Goal: Transaction & Acquisition: Purchase product/service

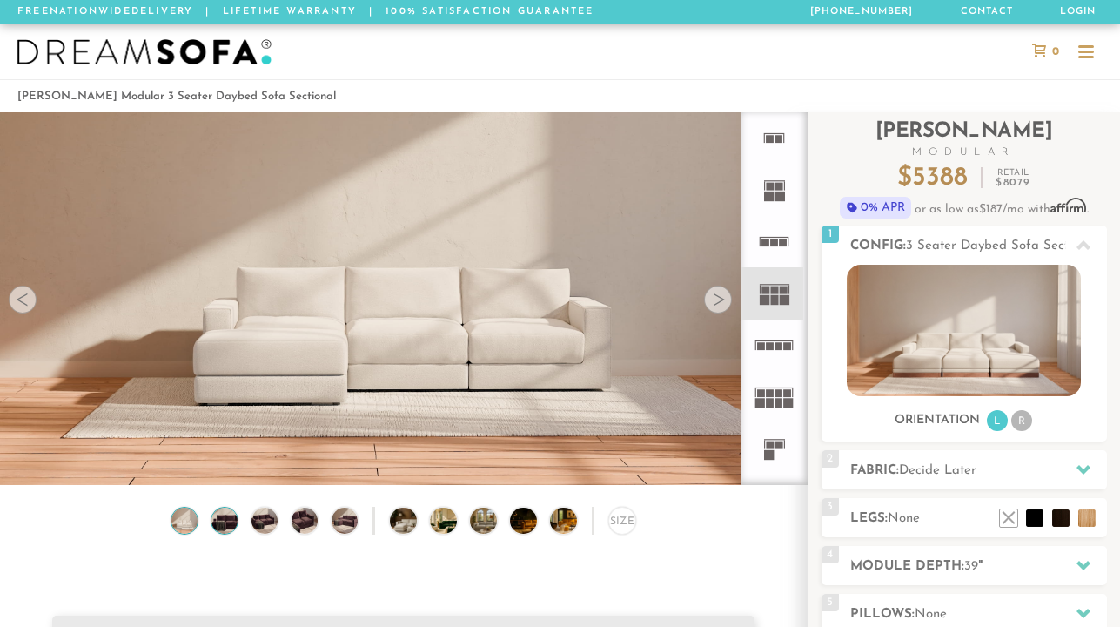
click at [223, 515] on img at bounding box center [224, 520] width 31 height 26
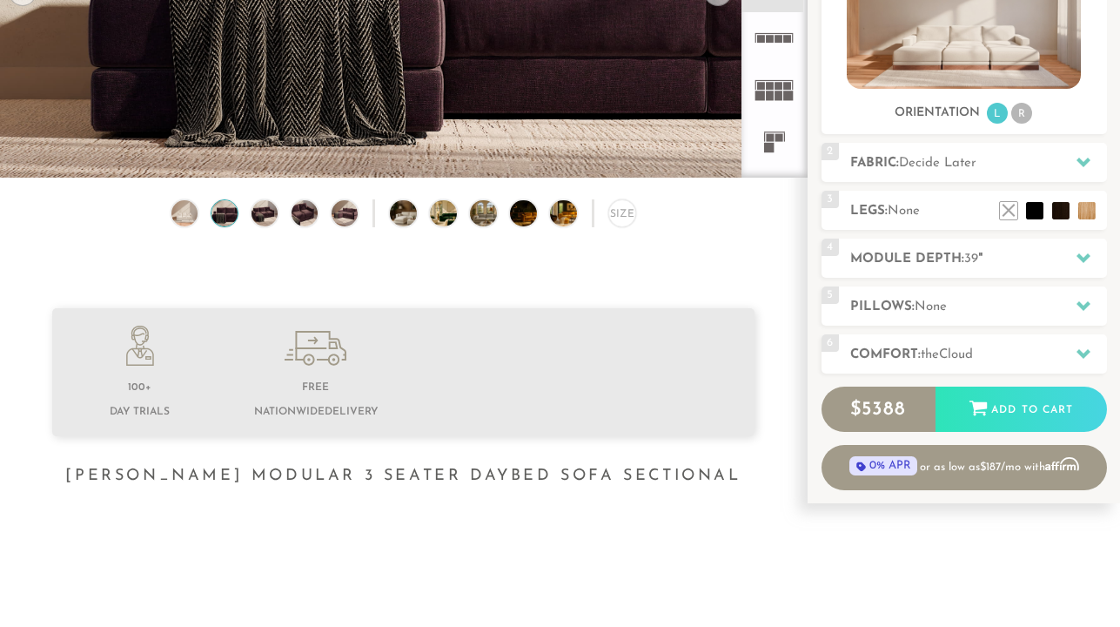
scroll to position [306, 0]
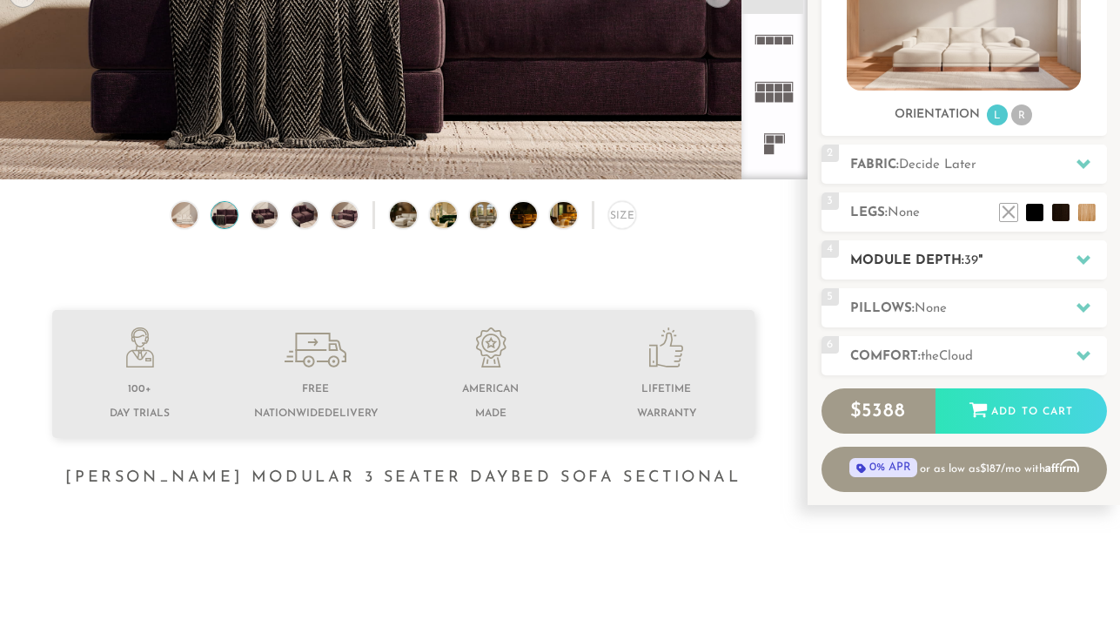
click at [904, 256] on h2 "Module Depth: 39 "" at bounding box center [978, 261] width 257 height 20
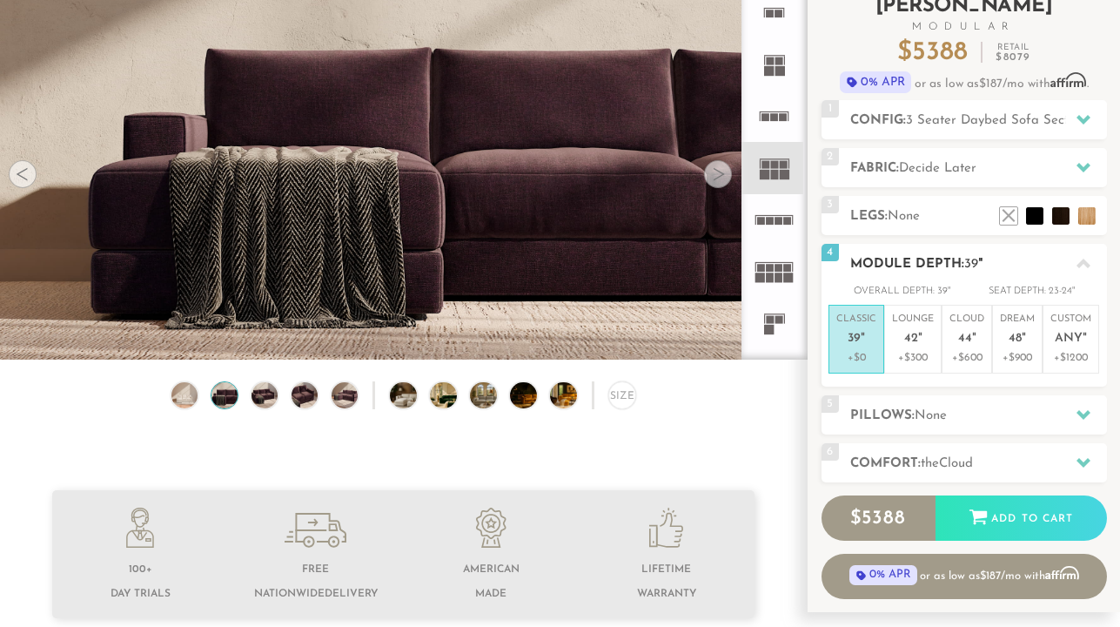
scroll to position [131, 0]
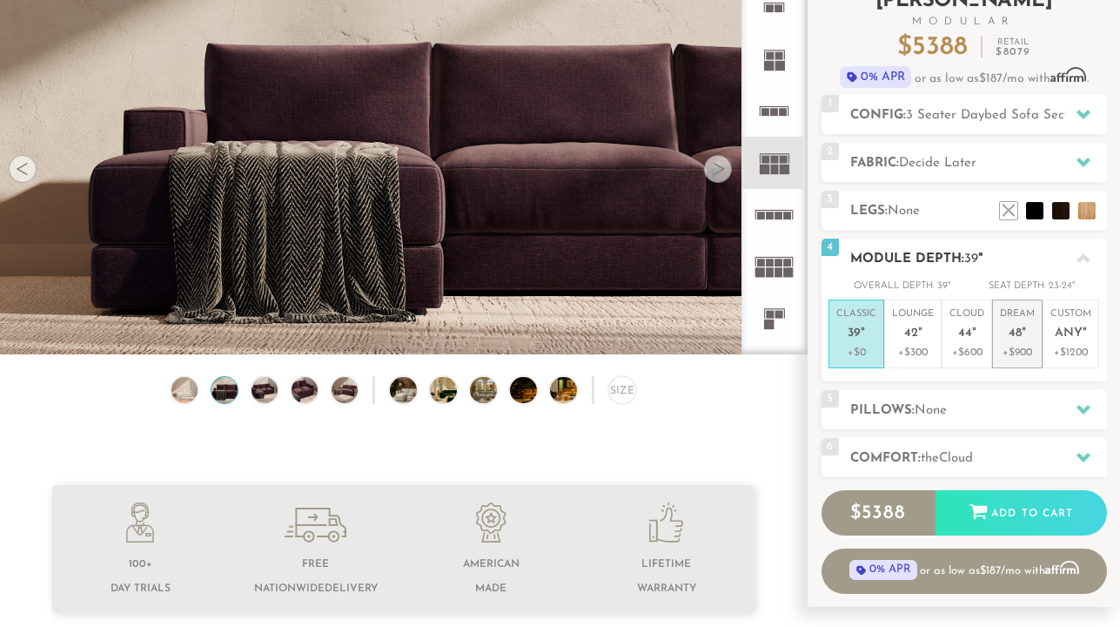
click at [1007, 343] on p "Dream 48 "" at bounding box center [1017, 325] width 35 height 37
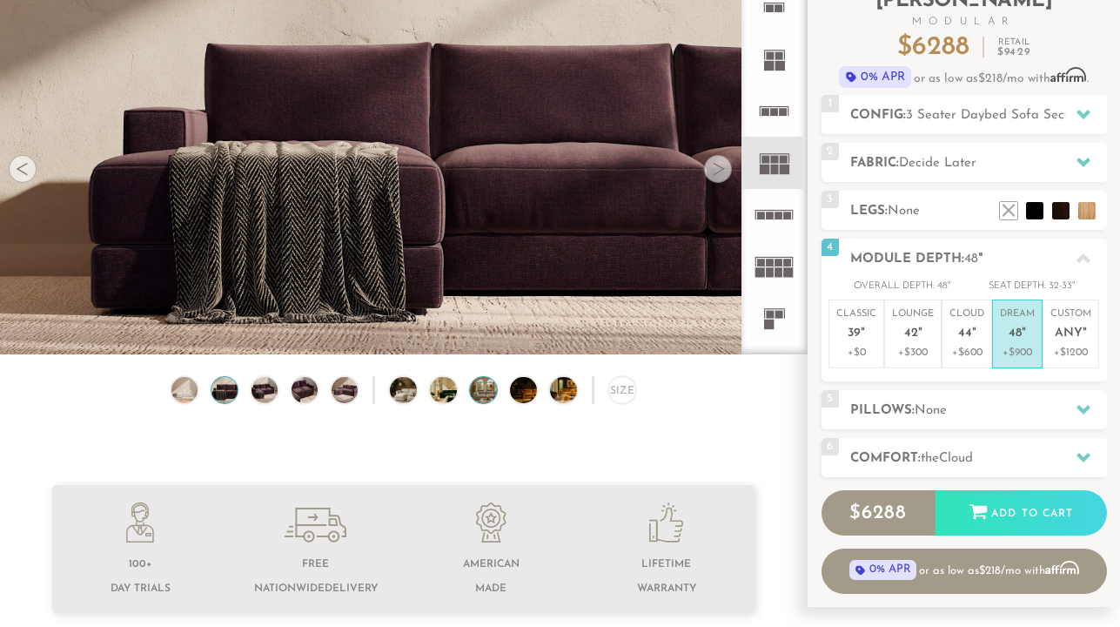
click at [473, 392] on img at bounding box center [493, 390] width 47 height 26
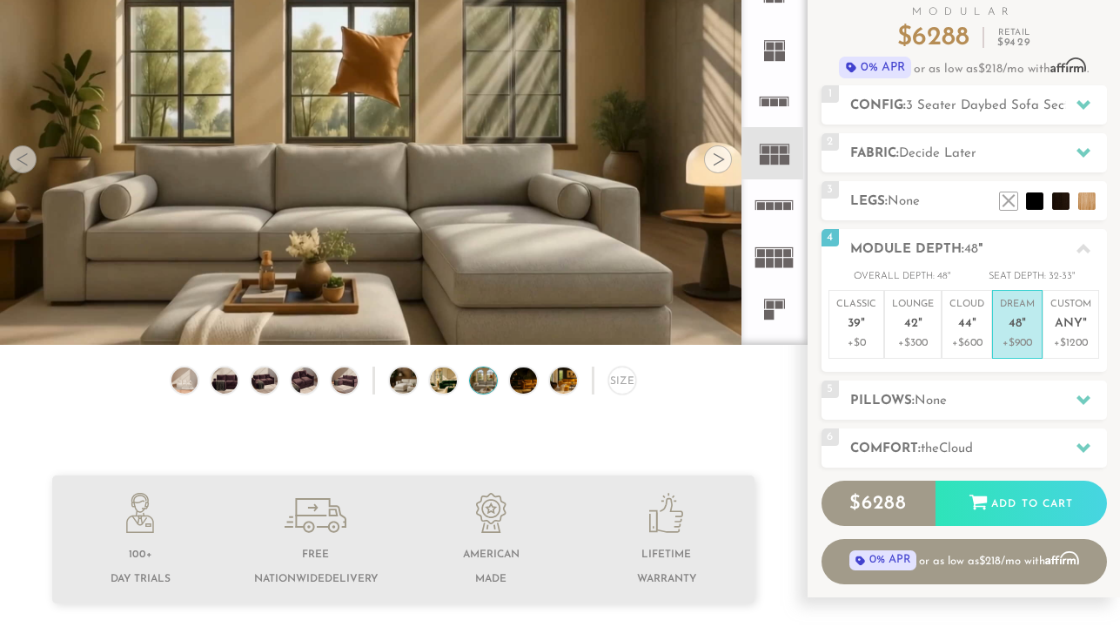
scroll to position [141, 0]
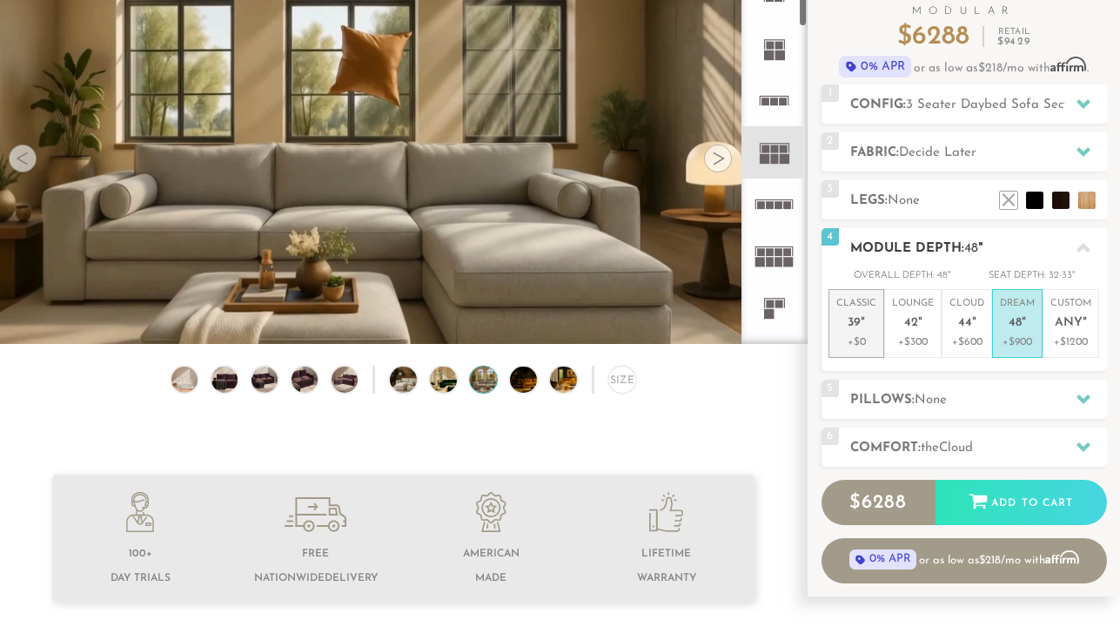
click at [849, 325] on span "39" at bounding box center [854, 323] width 13 height 15
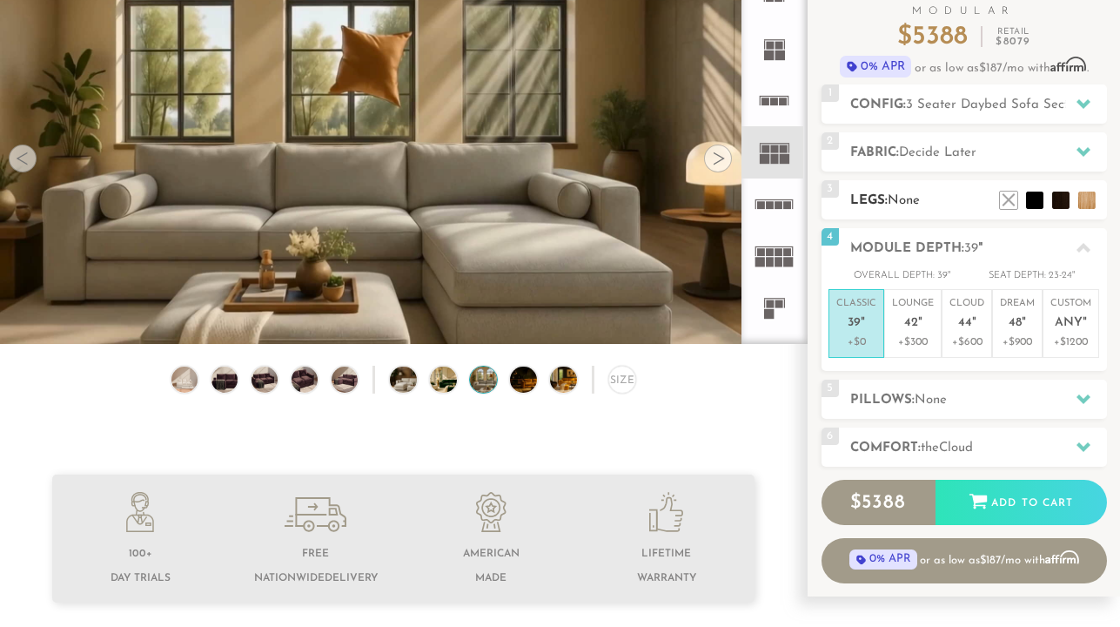
click at [920, 194] on span "None" at bounding box center [904, 200] width 32 height 13
click at [994, 97] on h2 "Config: 3 Seater Daybed Sofa Sectional" at bounding box center [978, 105] width 257 height 20
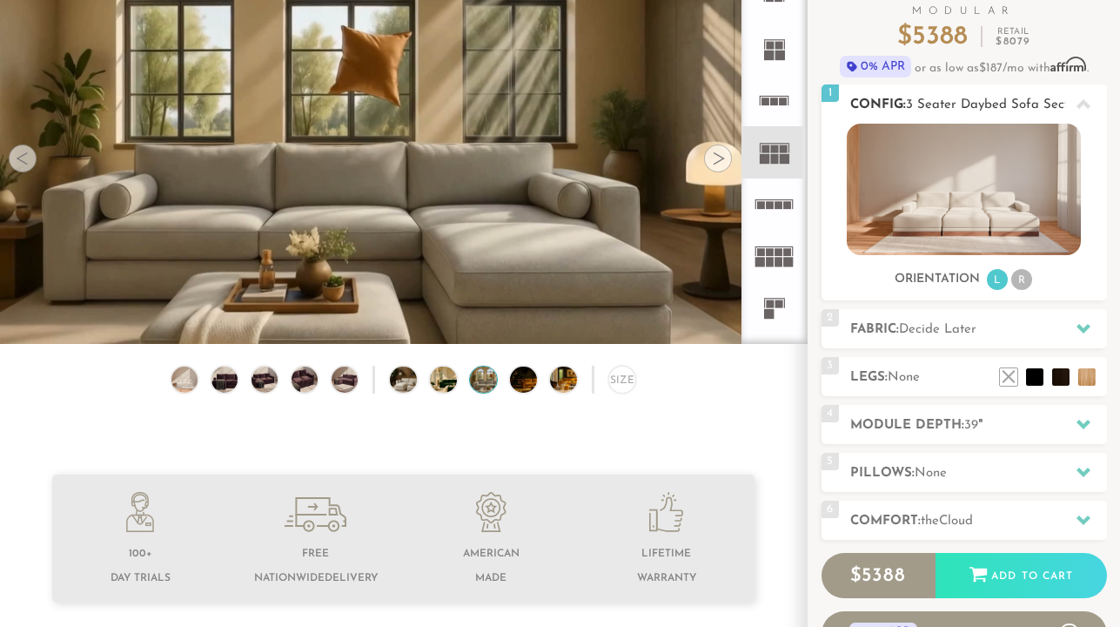
click at [1016, 279] on li "R" at bounding box center [1021, 279] width 21 height 21
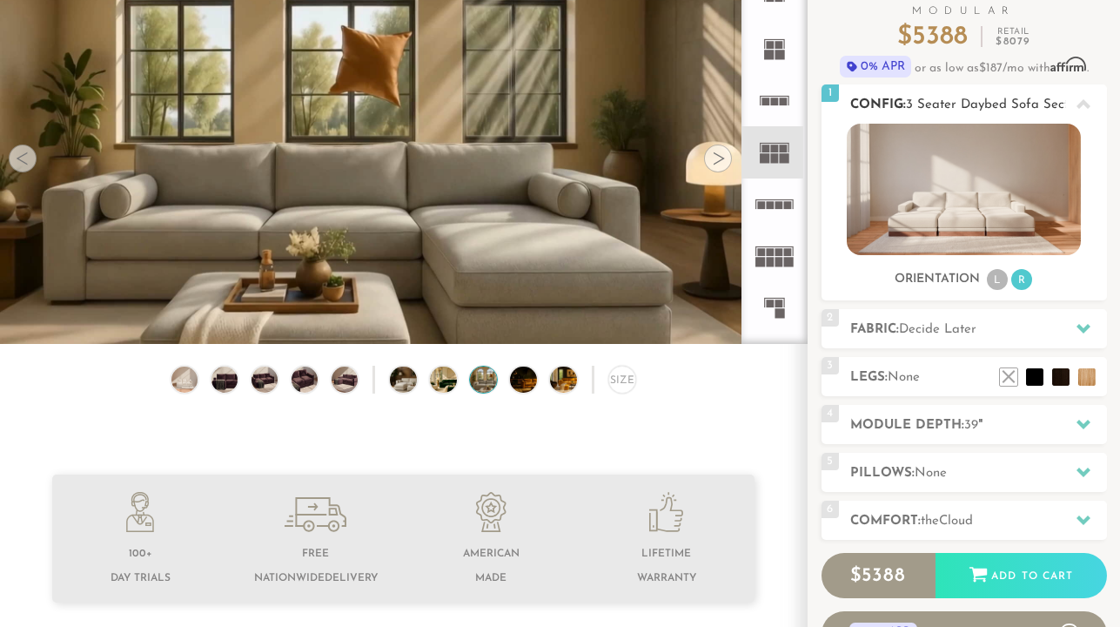
click at [993, 274] on li "L" at bounding box center [997, 279] width 21 height 21
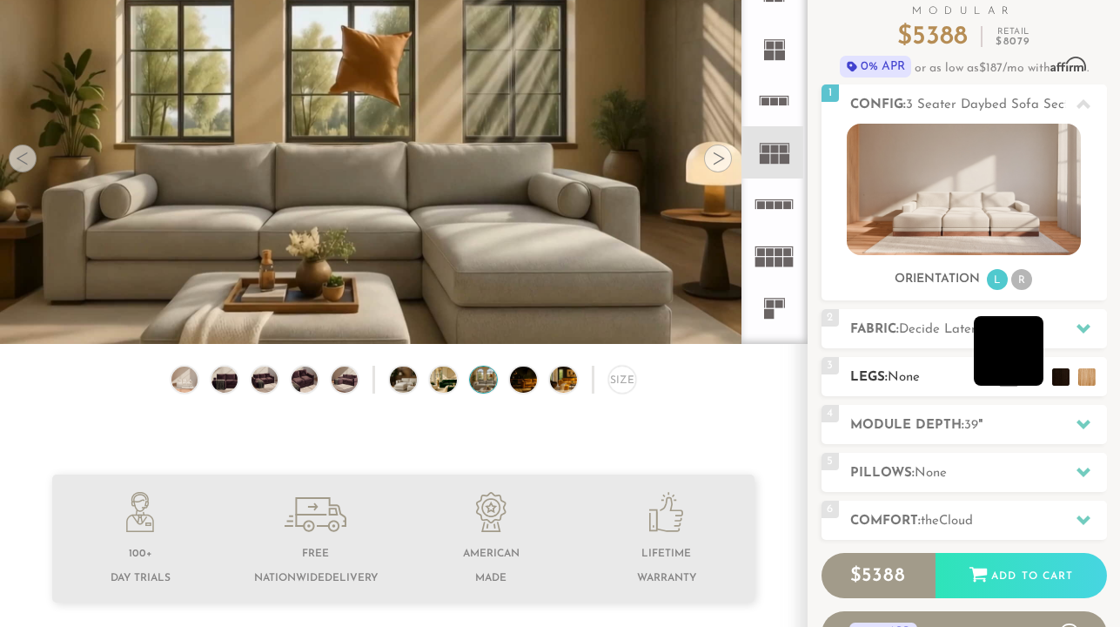
click at [1028, 376] on li at bounding box center [1009, 351] width 70 height 70
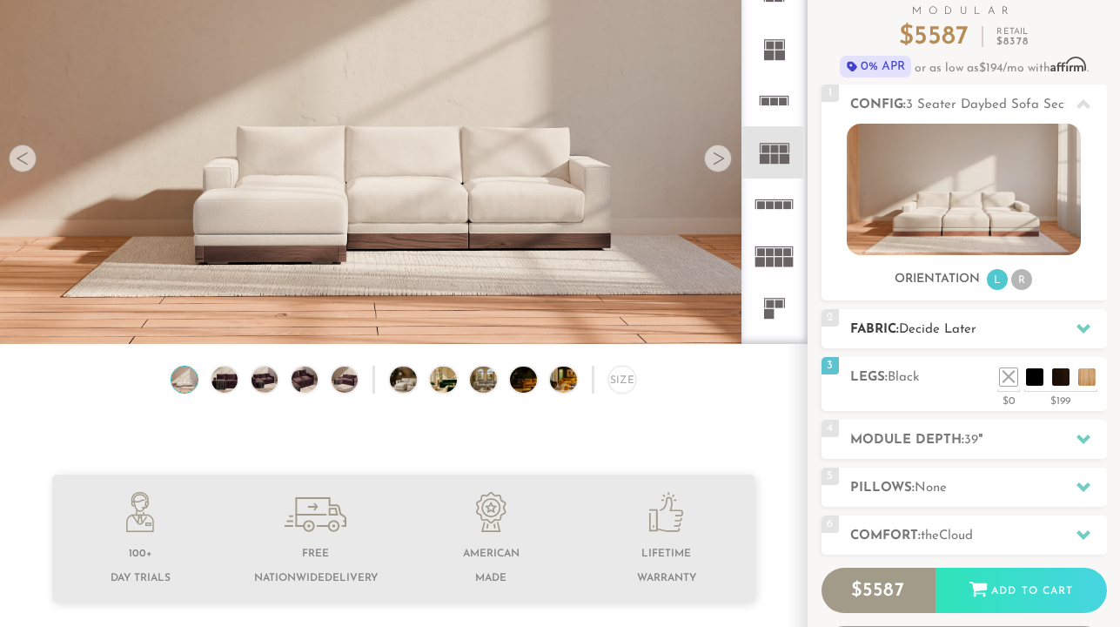
click at [953, 335] on span "Decide Later" at bounding box center [937, 329] width 77 height 13
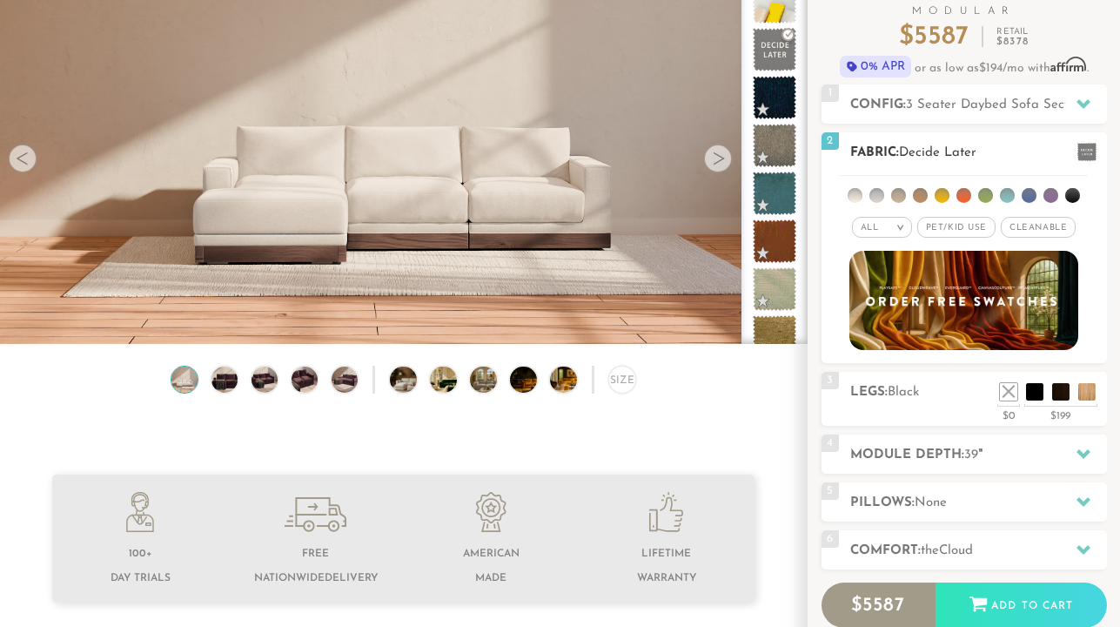
click at [1073, 192] on li at bounding box center [1072, 195] width 15 height 15
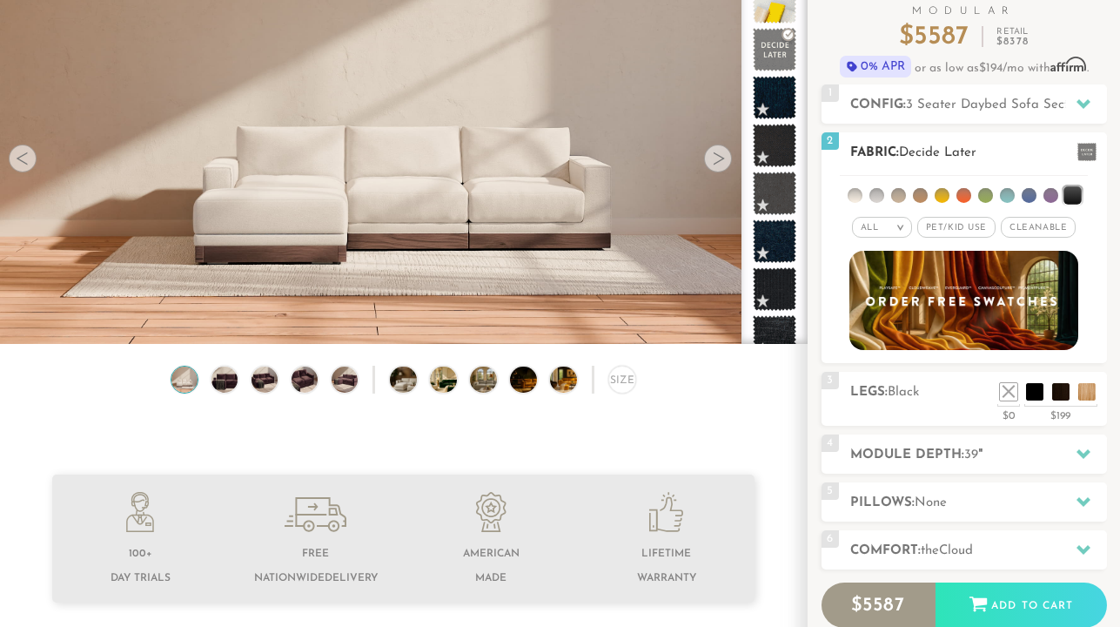
click at [1049, 191] on li at bounding box center [1051, 195] width 15 height 15
click at [1049, 193] on li at bounding box center [1050, 194] width 17 height 17
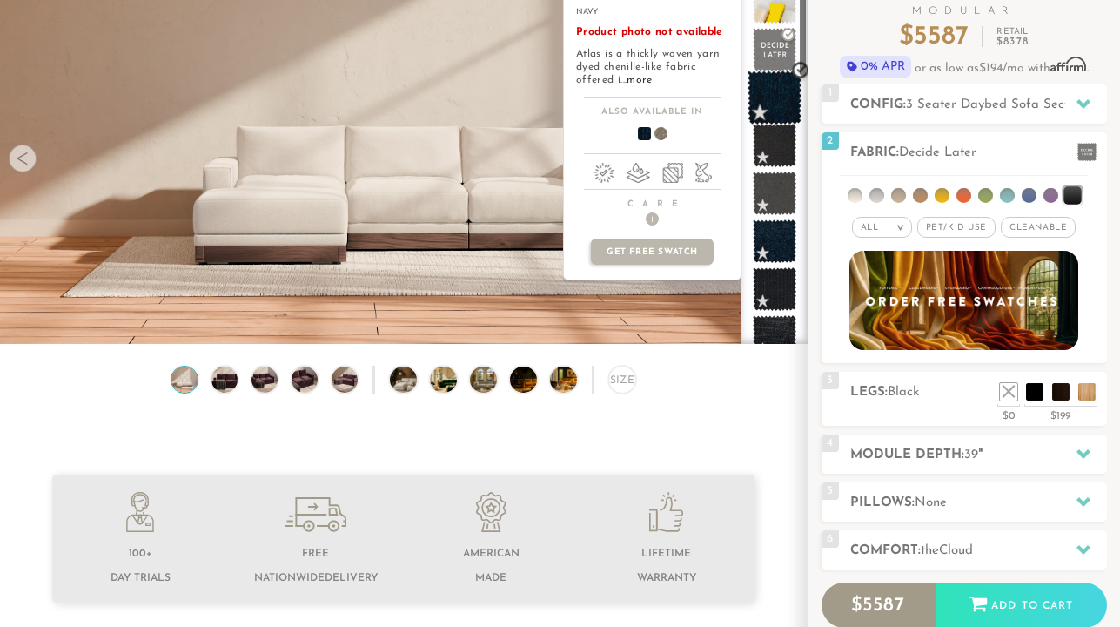
click at [776, 92] on span at bounding box center [775, 98] width 55 height 55
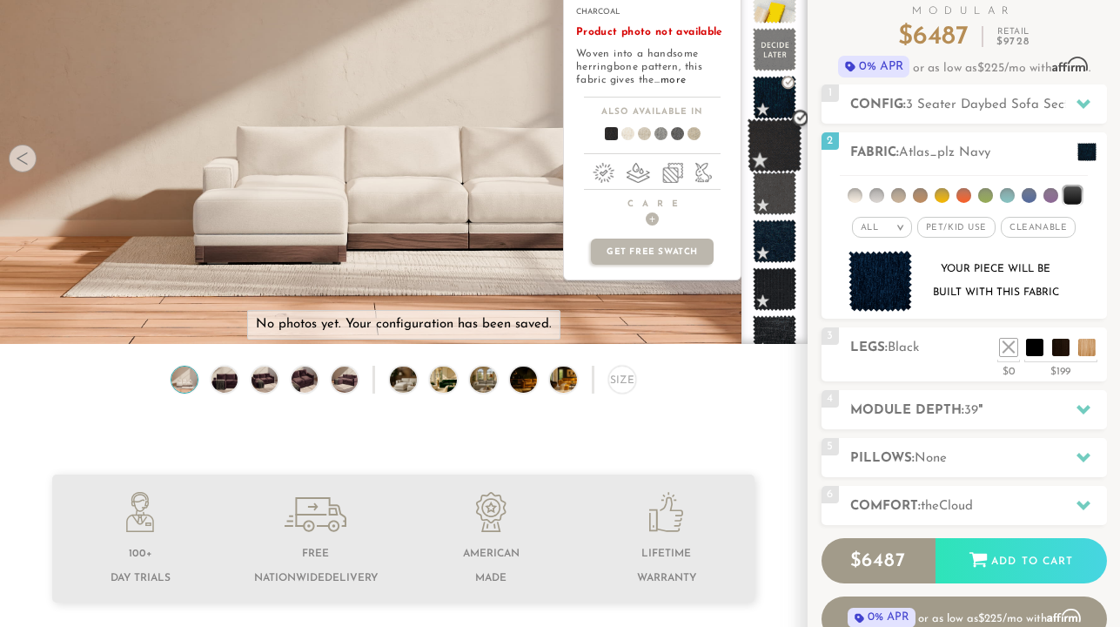
click at [776, 159] on span at bounding box center [775, 145] width 55 height 55
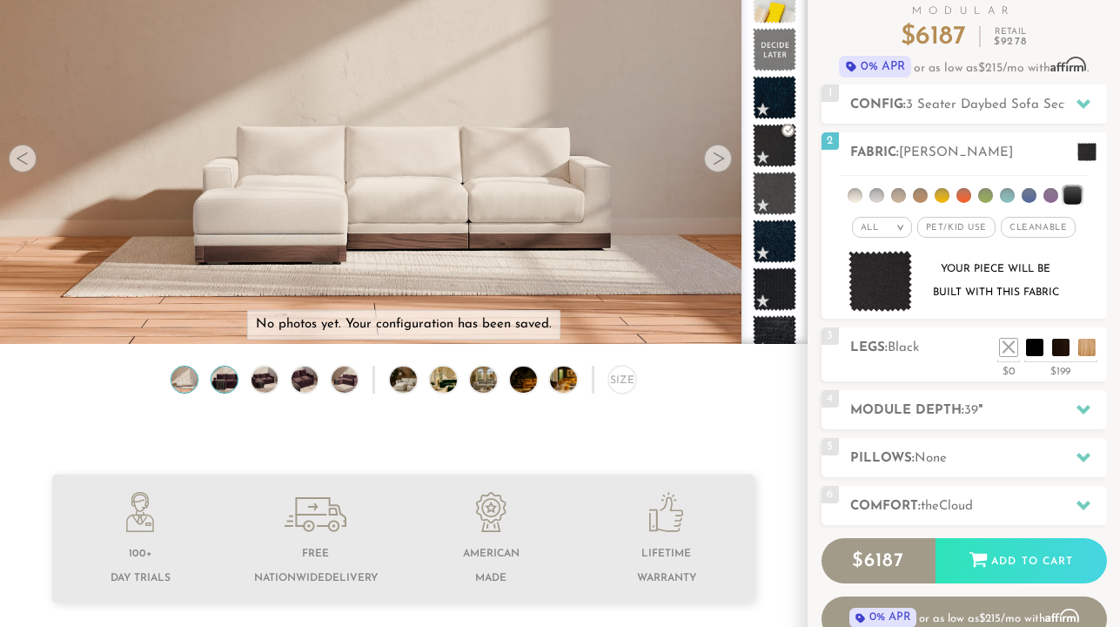
click at [222, 375] on img at bounding box center [224, 379] width 31 height 26
